Goal: Information Seeking & Learning: Learn about a topic

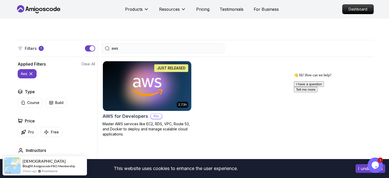
scroll to position [98, 0]
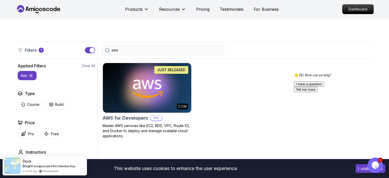
click at [132, 50] on input "aws" at bounding box center [167, 50] width 110 height 5
type input "a"
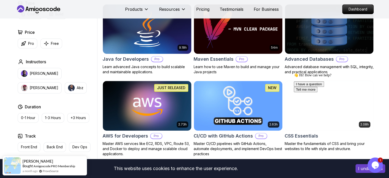
scroll to position [337, 0]
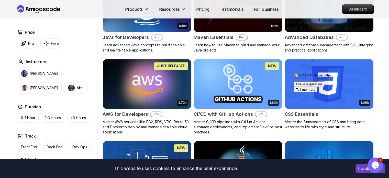
click at [159, 100] on img at bounding box center [147, 84] width 93 height 52
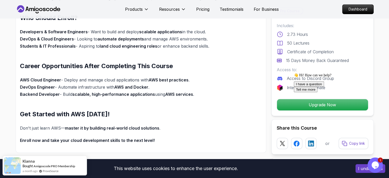
scroll to position [449, 0]
